Goal: Go to known website: Access a specific website the user already knows

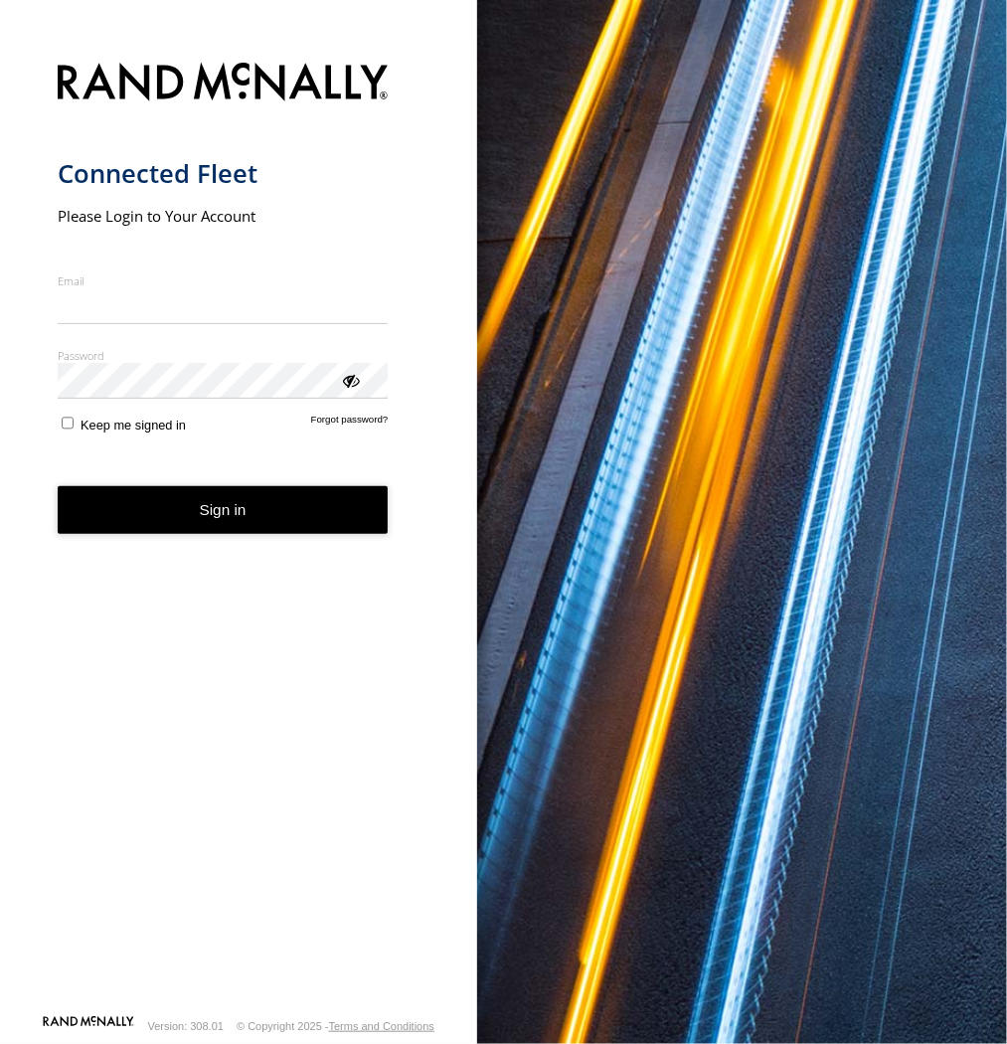
type input "**********"
click at [353, 522] on button "Sign in" at bounding box center [223, 510] width 331 height 49
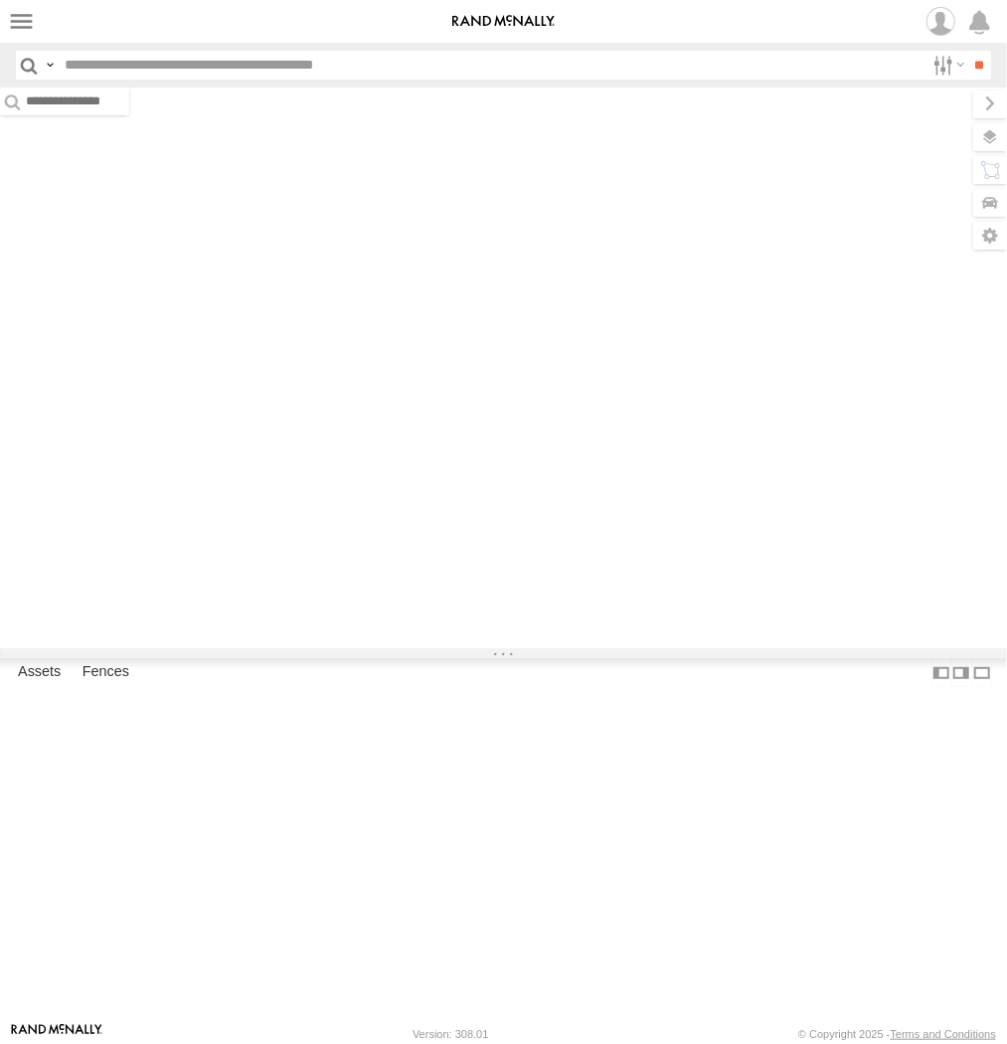
click at [0, 0] on span at bounding box center [0, 0] width 0 height 0
